Goal: Task Accomplishment & Management: Use online tool/utility

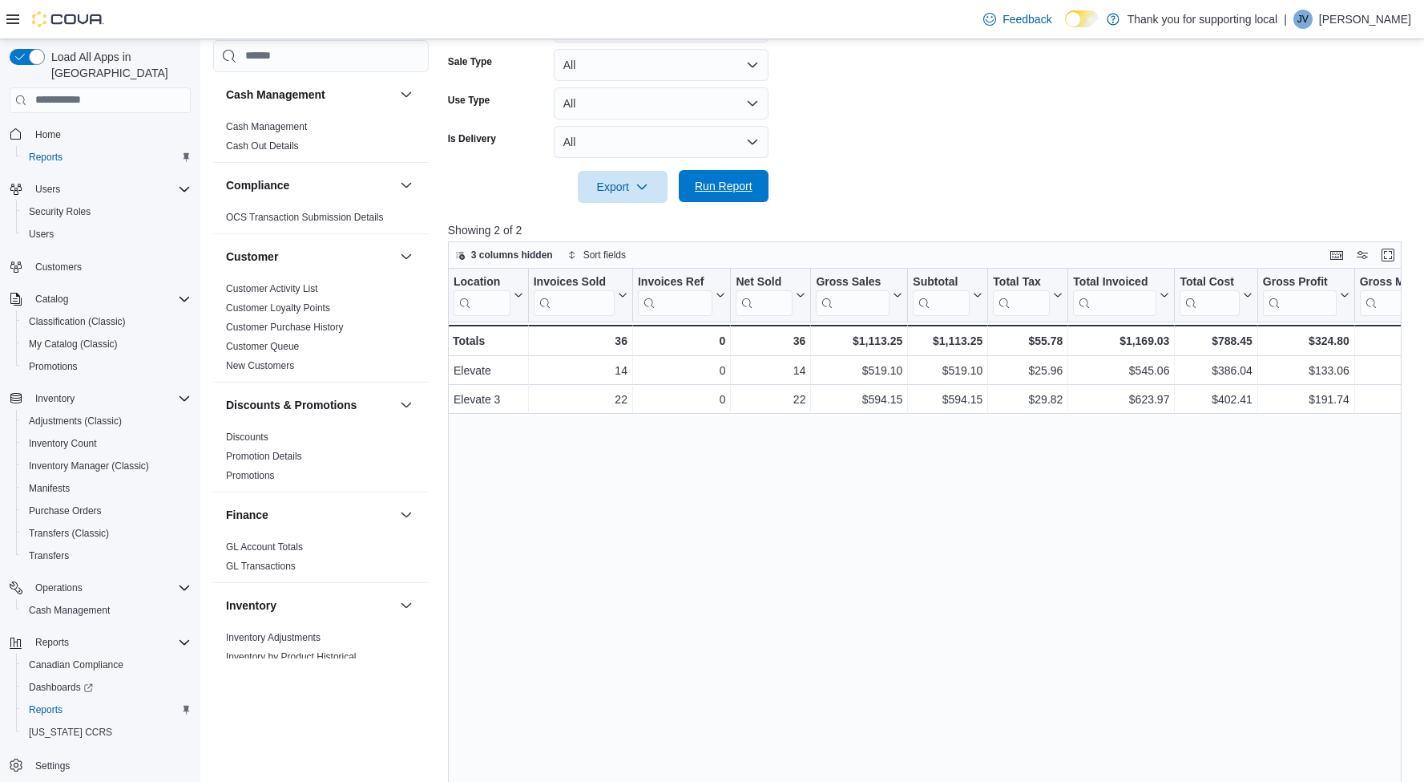
scroll to position [944, 0]
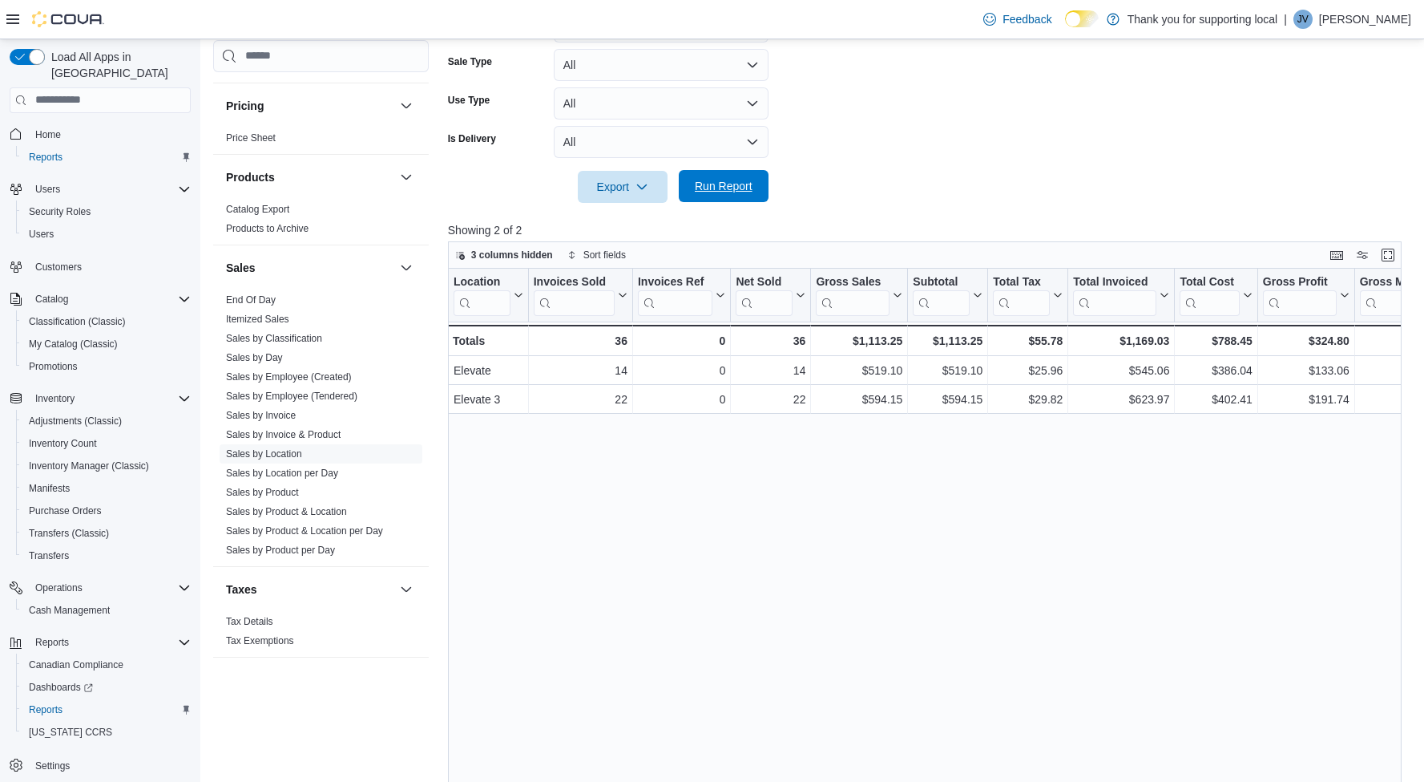
click at [733, 190] on span "Run Report" at bounding box center [724, 186] width 58 height 16
click at [1145, 130] on form "Date Range [DATE] Locations All Locations Classifications All Classifications P…" at bounding box center [930, 39] width 964 height 327
click at [735, 178] on span "Run Report" at bounding box center [724, 186] width 58 height 16
click at [725, 172] on span "Run Report" at bounding box center [724, 186] width 71 height 32
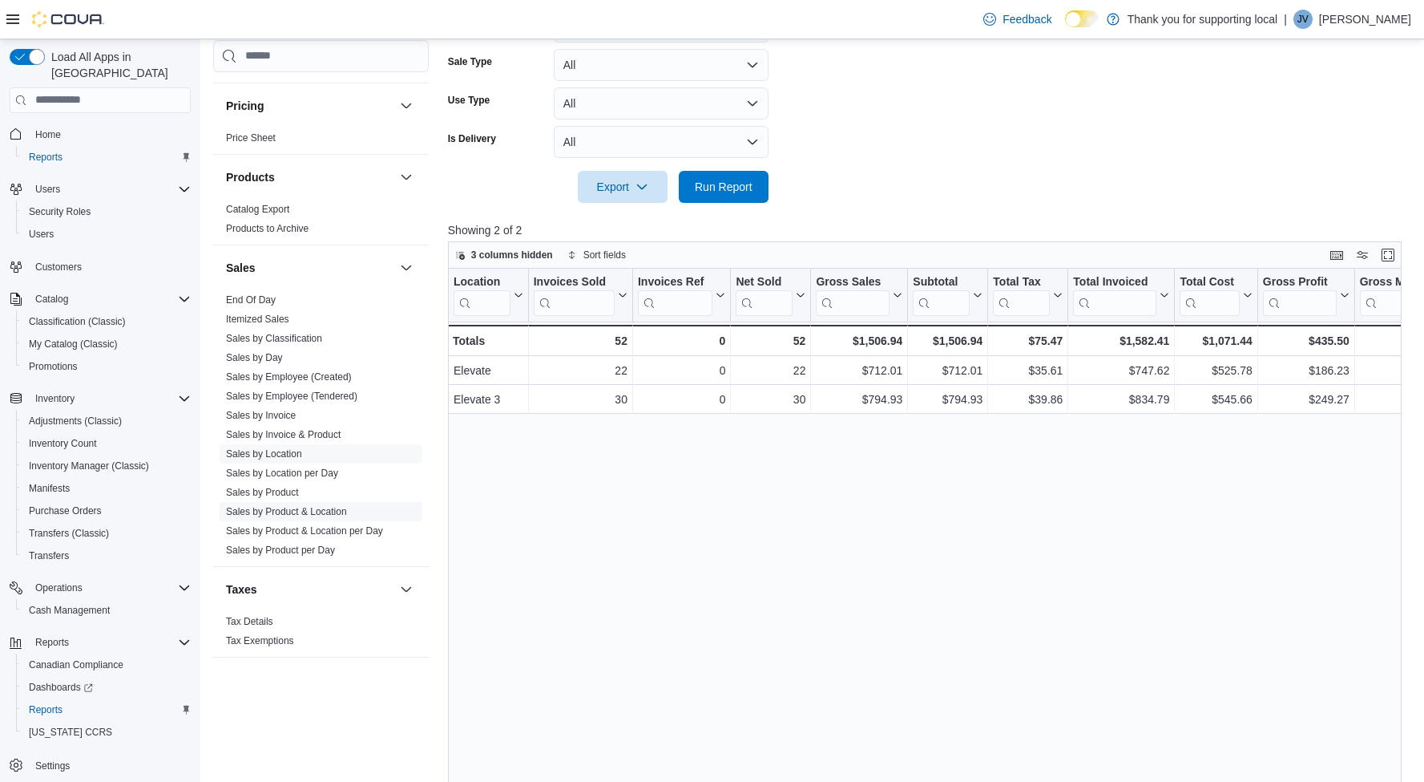
click at [314, 515] on link "Sales by Product & Location" at bounding box center [286, 511] width 121 height 11
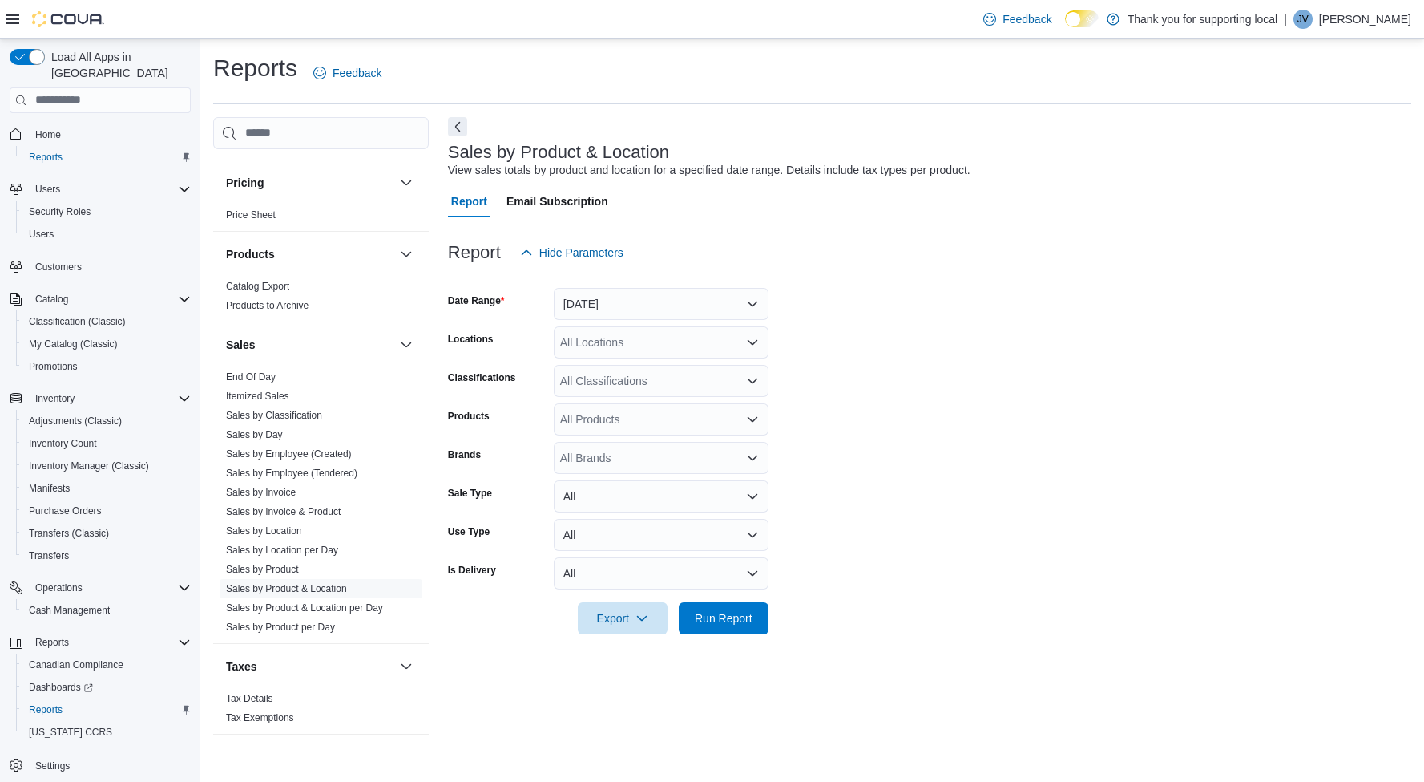
click at [639, 304] on button "[DATE]" at bounding box center [661, 304] width 215 height 32
click at [579, 356] on button "[DATE]" at bounding box center [661, 367] width 215 height 32
click at [601, 349] on div "All Locations" at bounding box center [661, 342] width 215 height 32
click at [614, 416] on span "Elevate" at bounding box center [607, 415] width 38 height 16
click at [733, 608] on span "Run Report" at bounding box center [724, 617] width 71 height 32
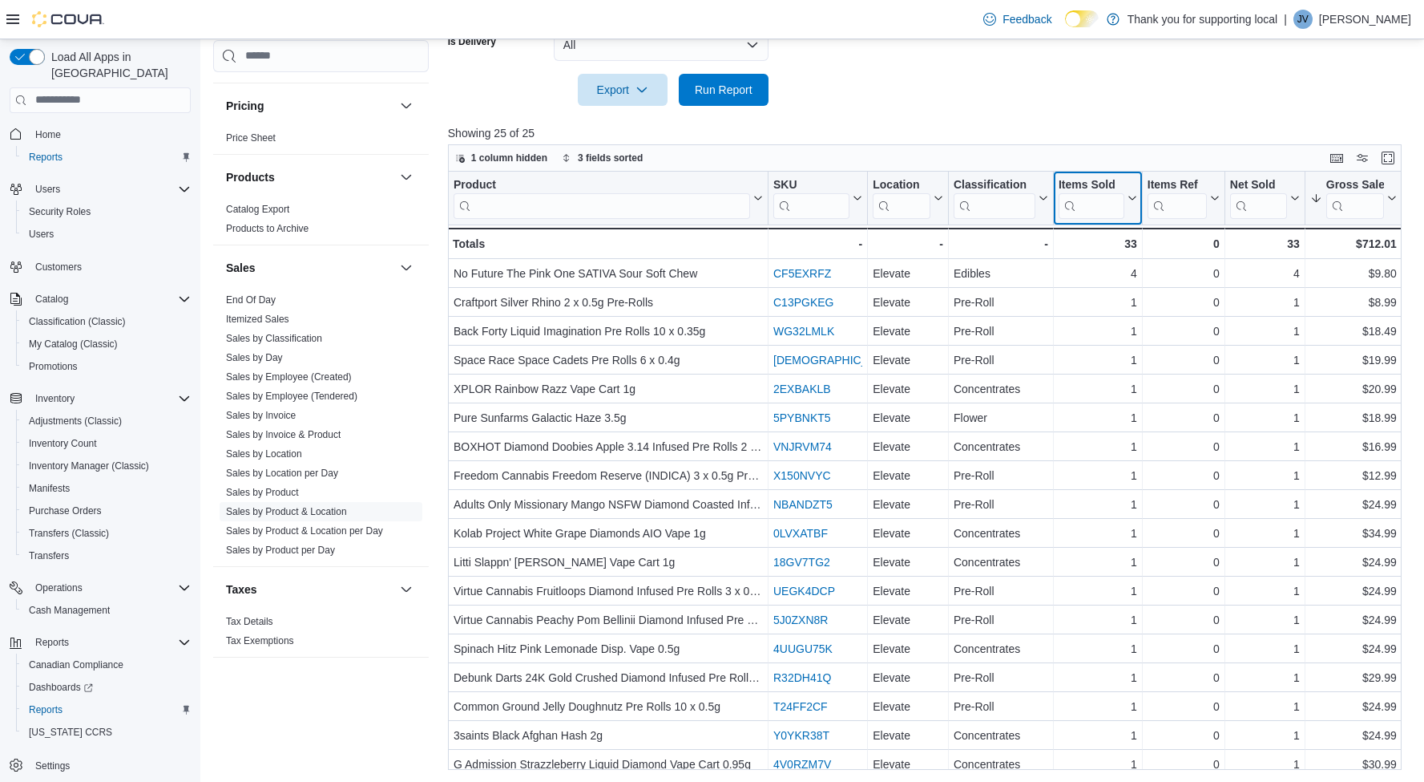
click at [1133, 198] on icon at bounding box center [1131, 198] width 13 height 10
click at [1124, 278] on span "Sort High-Low" at bounding box center [1109, 278] width 61 height 13
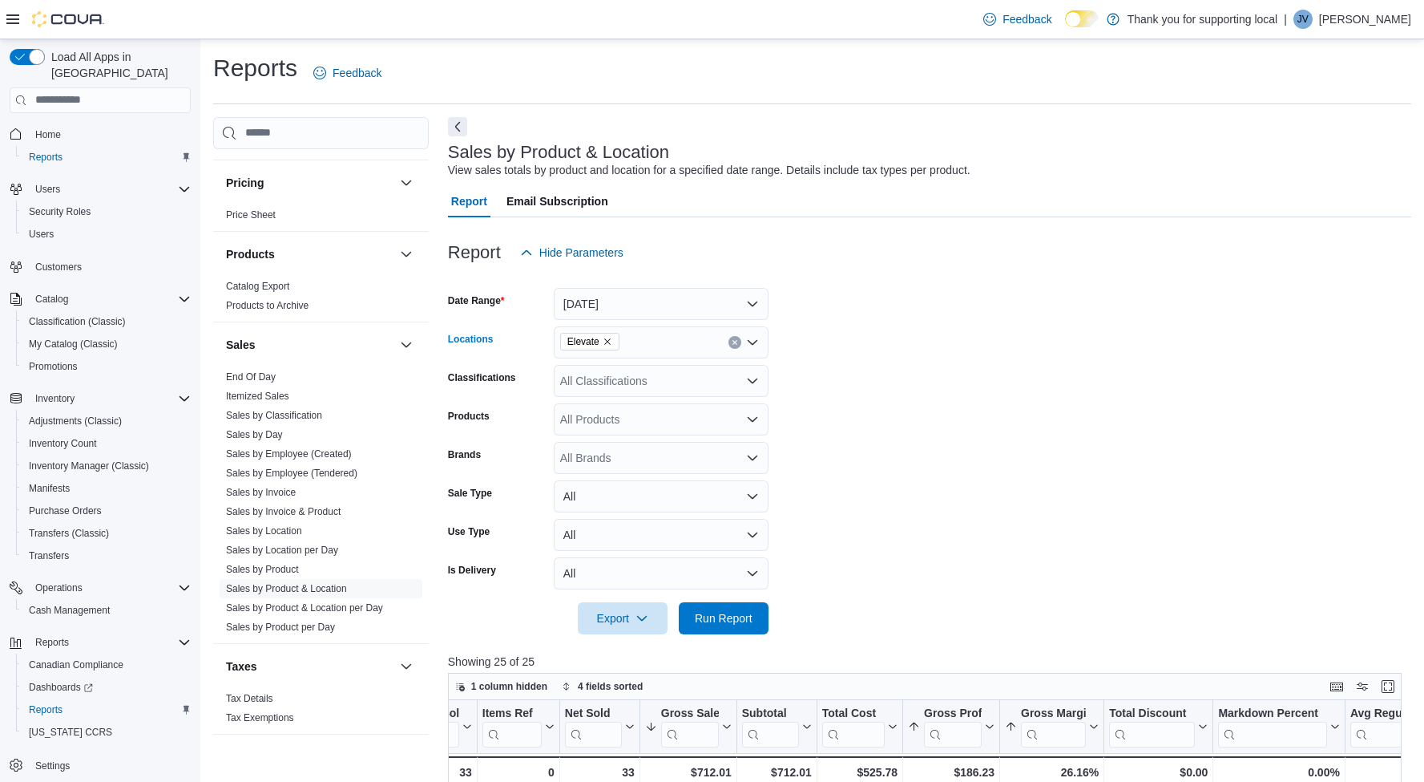
click at [611, 337] on icon "Remove Elevate from selection in this group" at bounding box center [608, 342] width 10 height 10
click at [627, 463] on span "Elevate 3" at bounding box center [611, 462] width 46 height 16
click at [715, 630] on span "Run Report" at bounding box center [724, 617] width 71 height 32
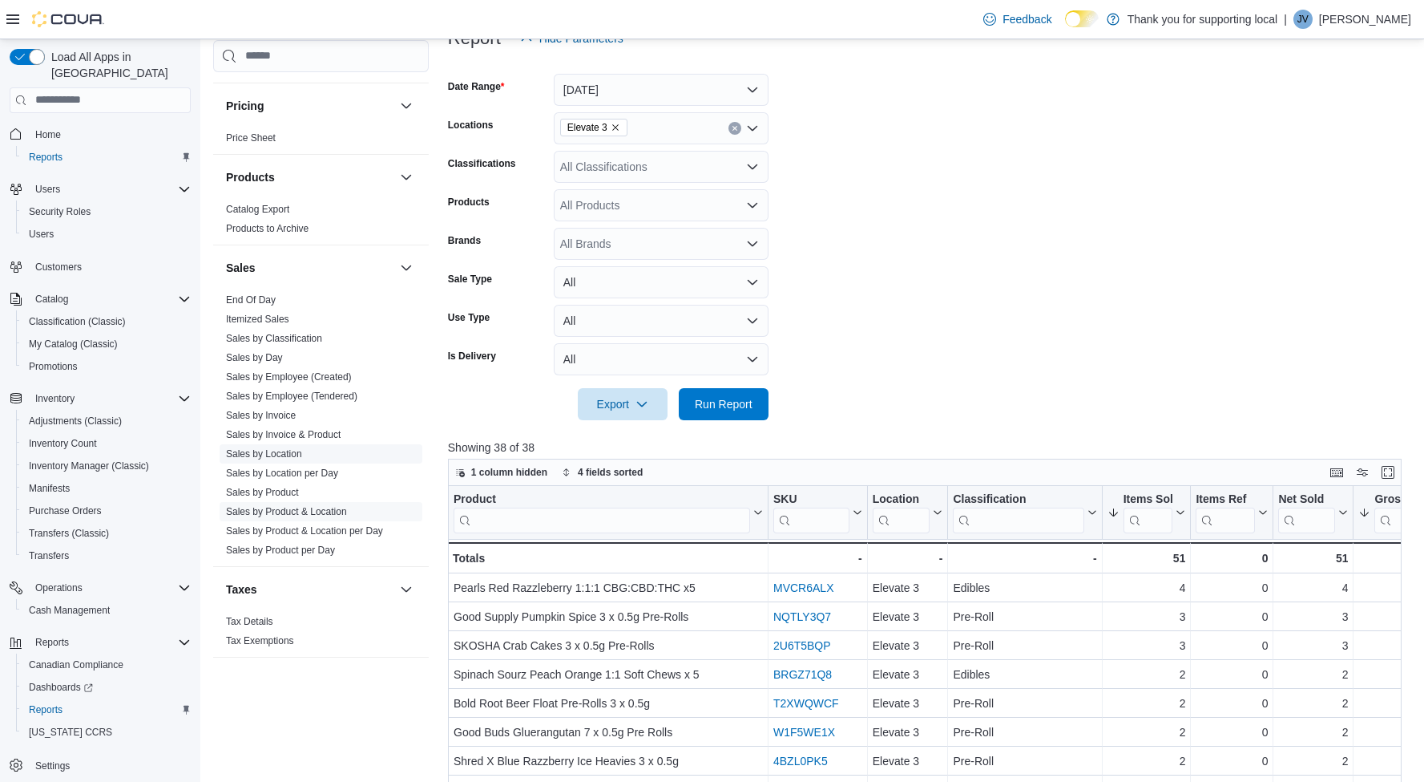
click at [275, 458] on link "Sales by Location" at bounding box center [264, 453] width 76 height 11
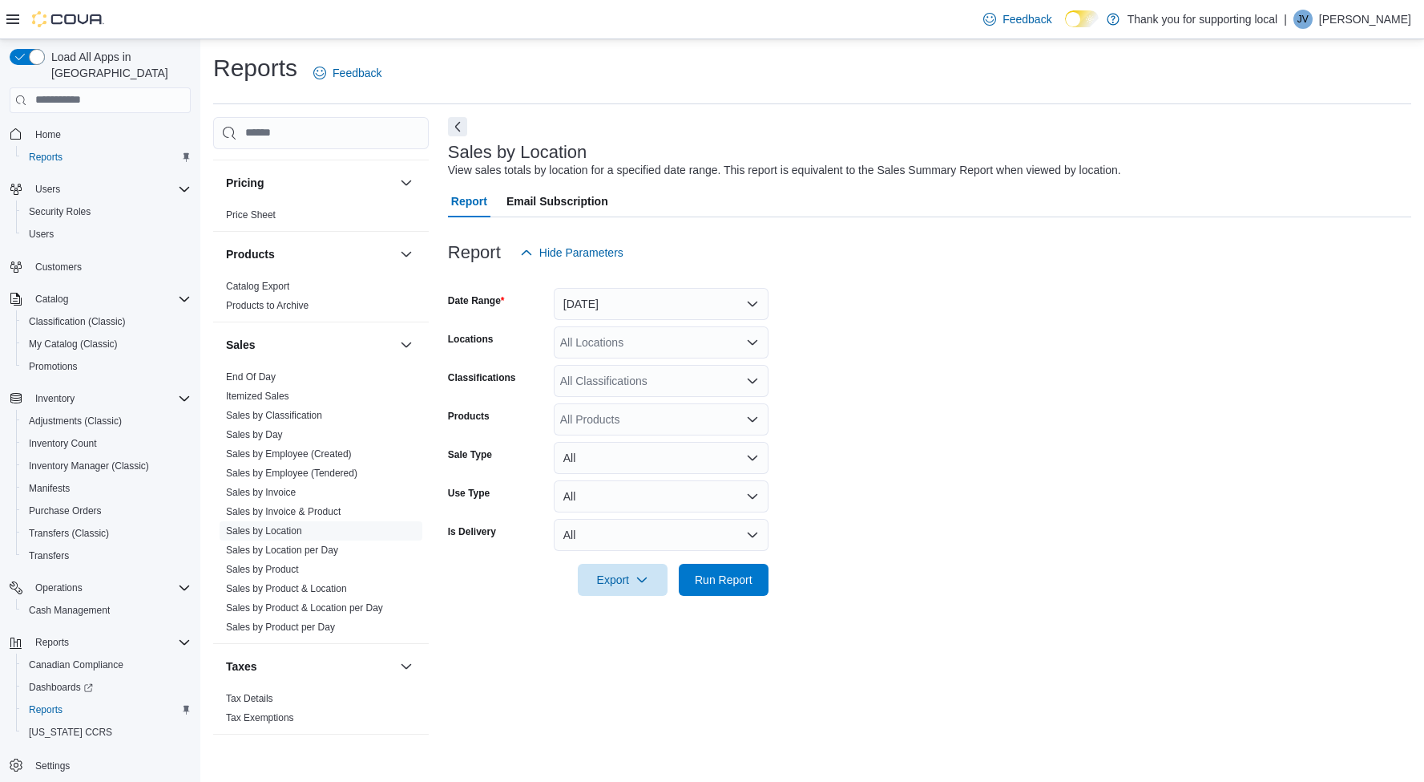
click at [597, 301] on button "[DATE]" at bounding box center [661, 304] width 215 height 32
click at [590, 358] on span "[DATE]" at bounding box center [671, 367] width 183 height 19
click at [743, 585] on span "Run Report" at bounding box center [724, 579] width 58 height 16
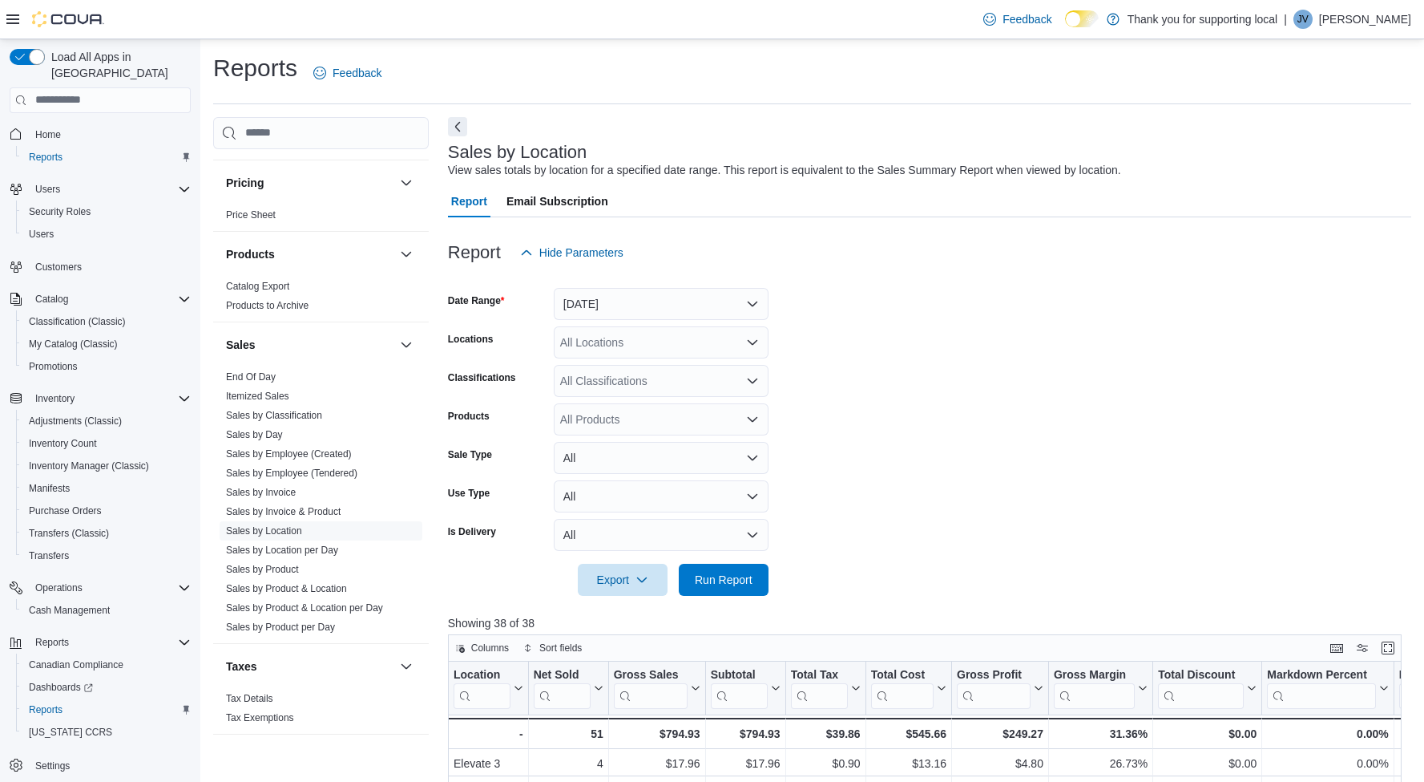
click at [1105, 371] on form "Date Range [DATE] Locations All Locations Classifications All Classifications P…" at bounding box center [930, 432] width 964 height 327
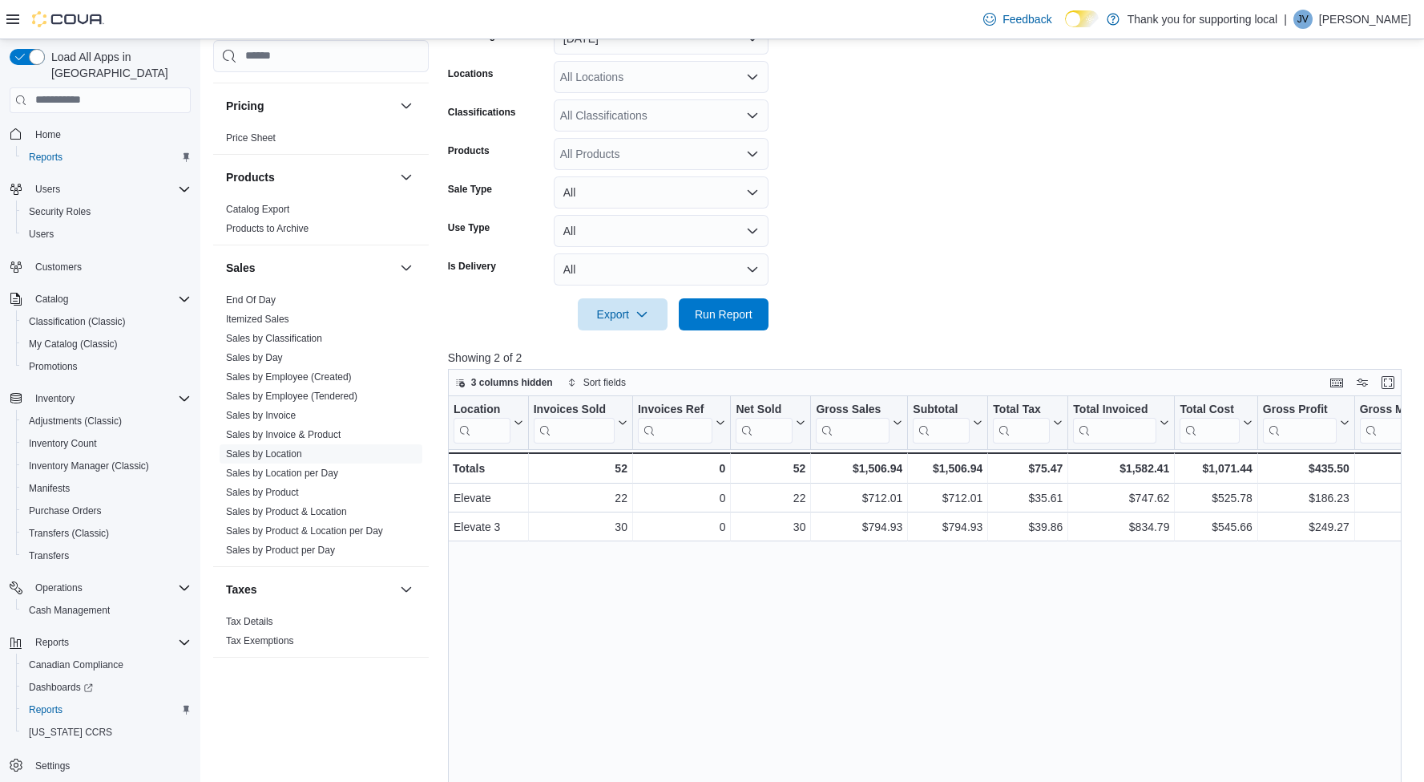
scroll to position [288, 0]
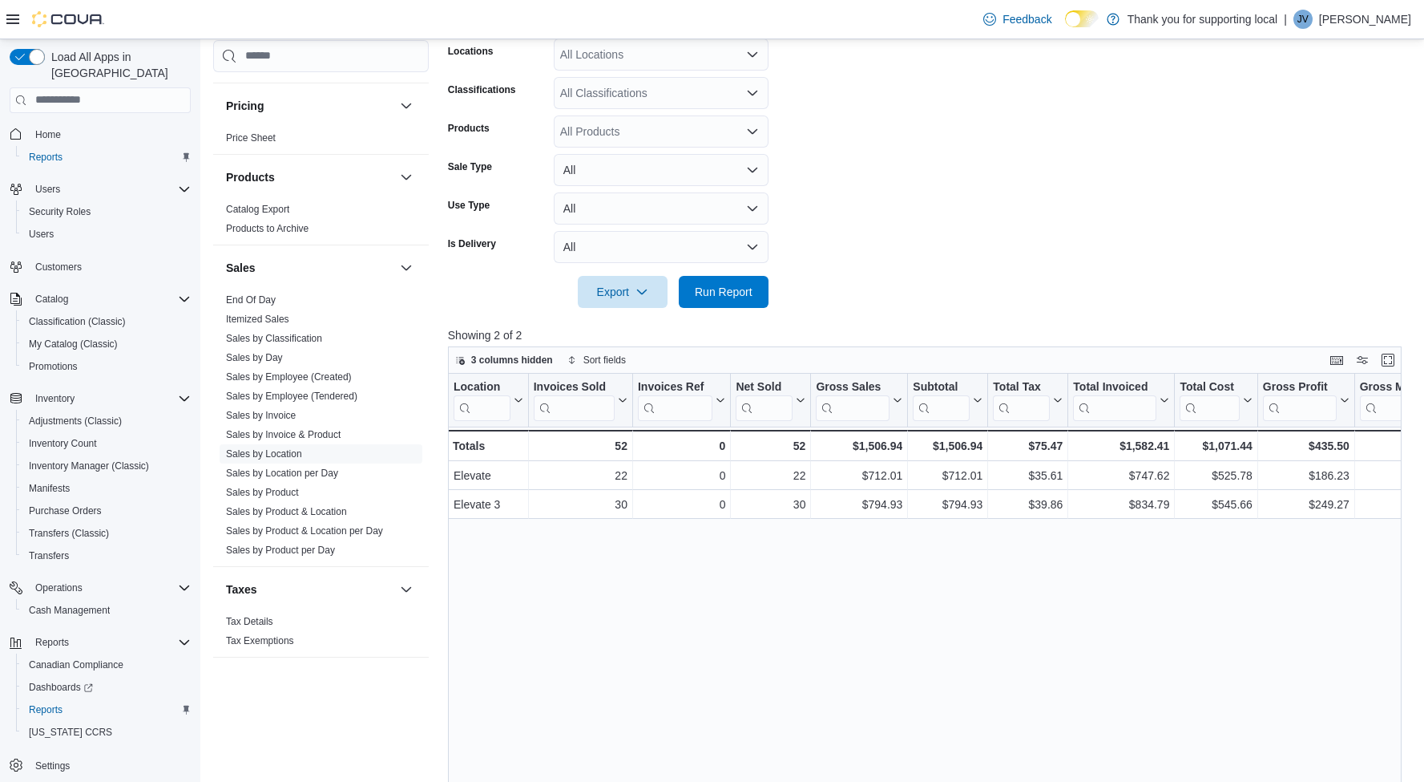
click at [1134, 172] on form "Date Range [DATE] Locations All Locations Classifications All Classifications P…" at bounding box center [930, 144] width 964 height 327
